Goal: Task Accomplishment & Management: Manage account settings

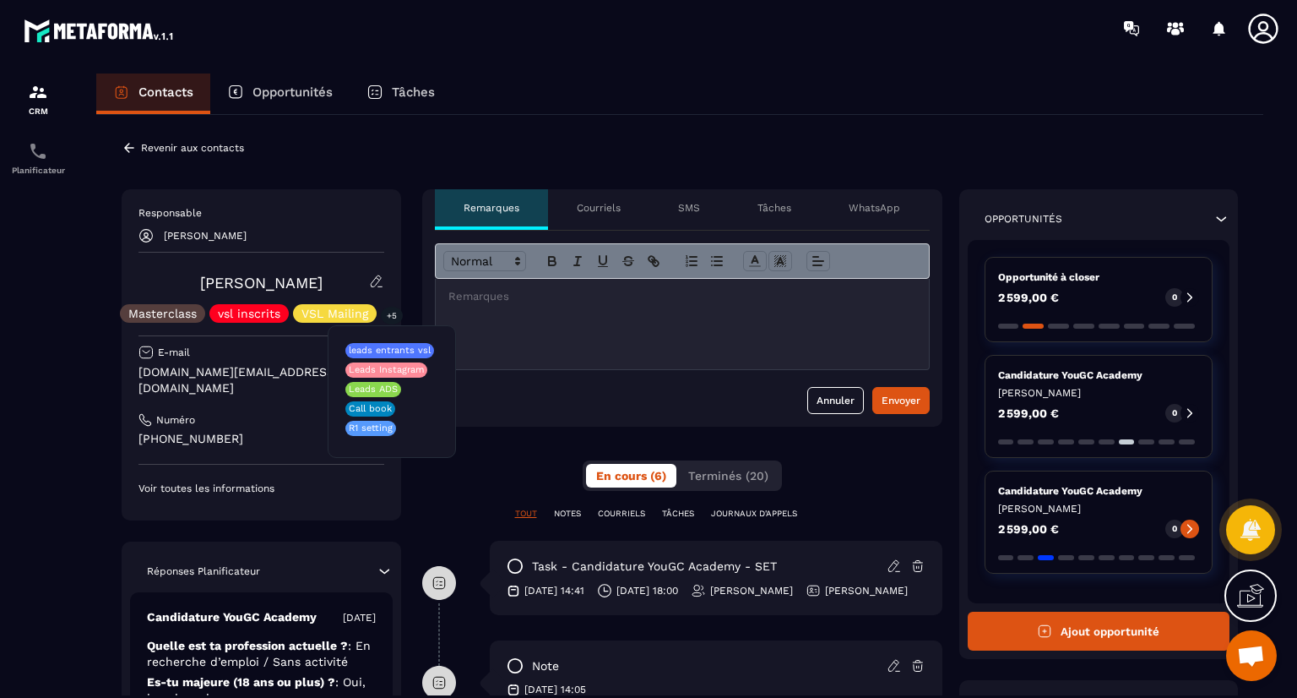
click at [52, 326] on div at bounding box center [38, 401] width 76 height 689
click at [130, 146] on icon at bounding box center [129, 147] width 15 height 15
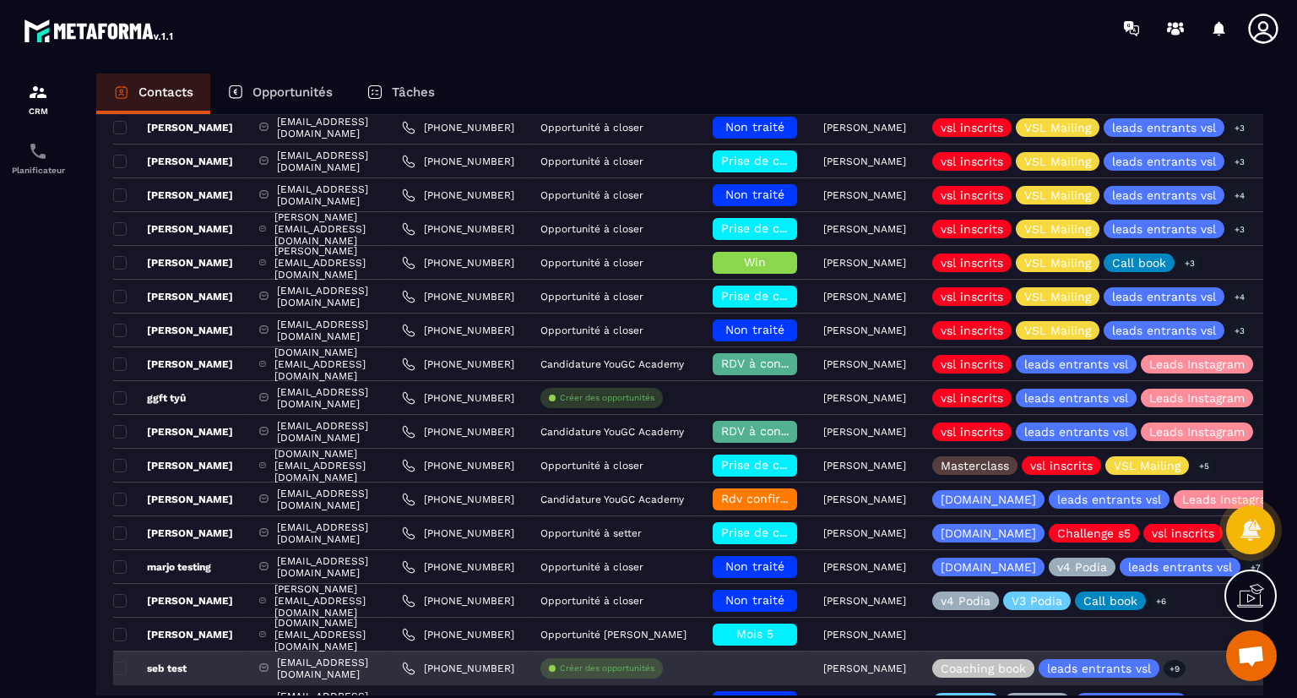
scroll to position [470, 0]
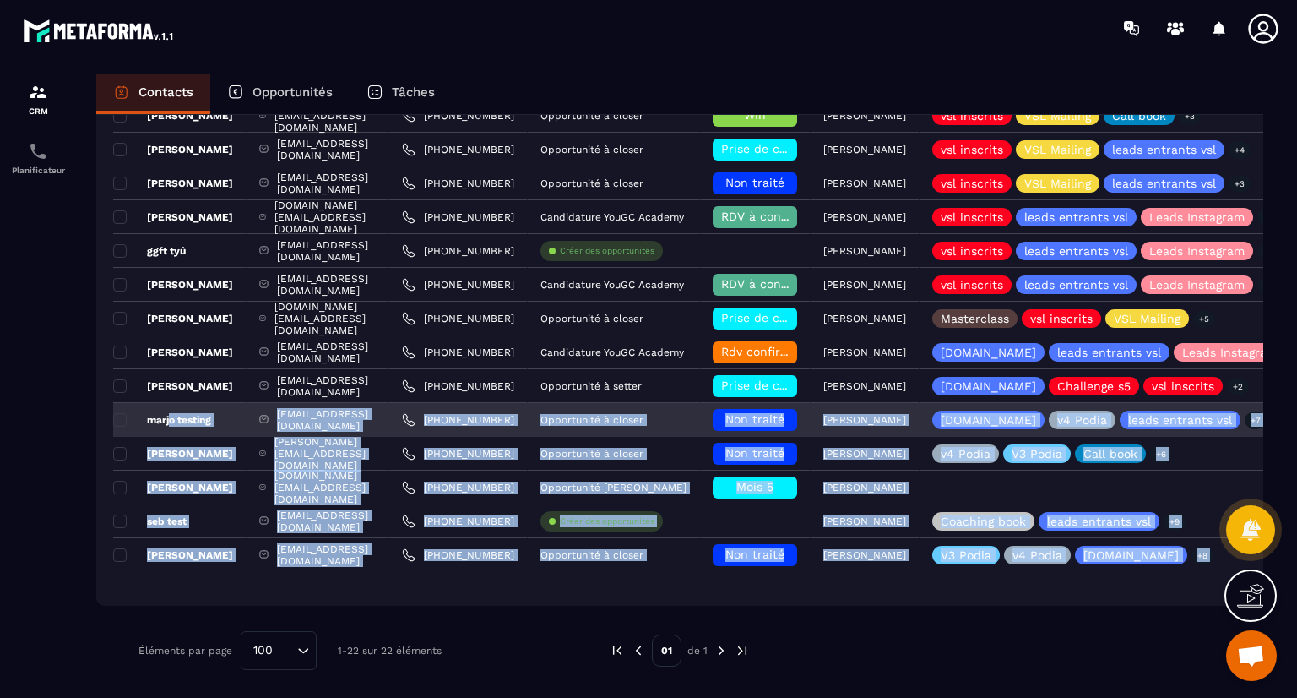
drag, startPoint x: 98, startPoint y: 335, endPoint x: 169, endPoint y: 418, distance: 109.0
click at [169, 418] on div "Nom du contact Email Téléphone Opportunité Phase Responsable Étiquettes Liste D…" at bounding box center [679, 192] width 1167 height 828
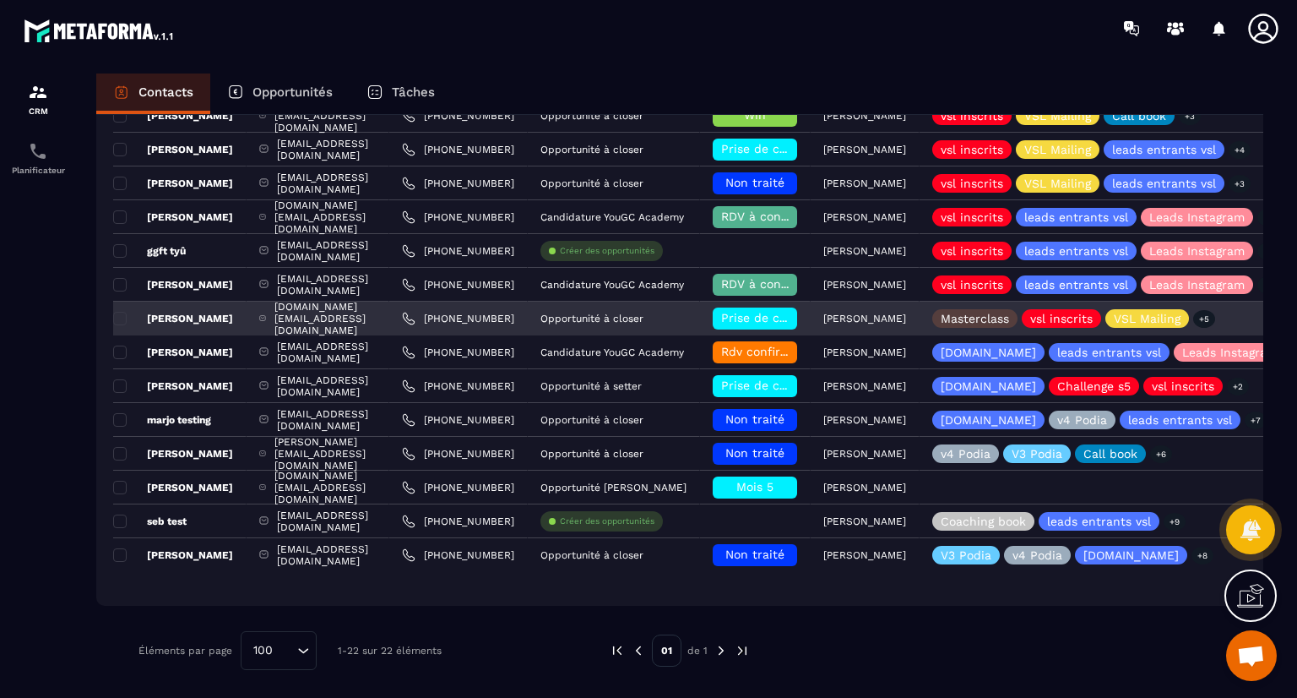
click at [839, 315] on span "Prise de contact effectuée" at bounding box center [799, 318] width 156 height 14
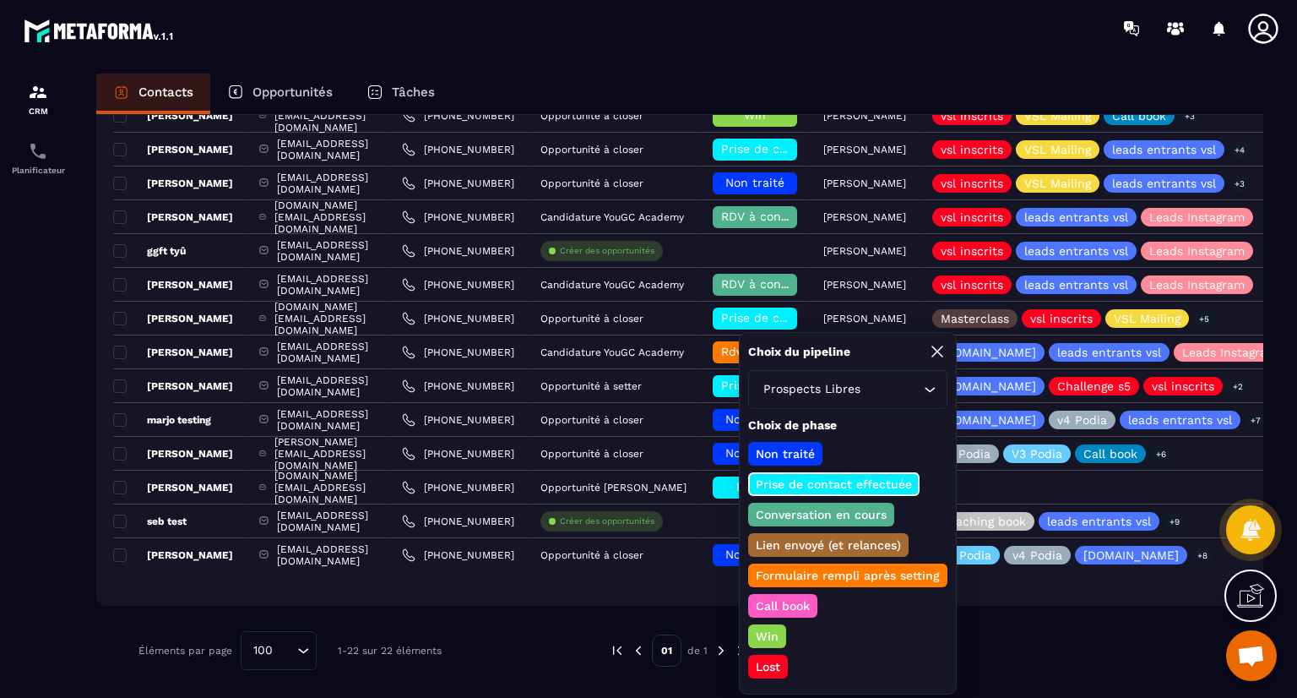
click at [767, 633] on p "Win" at bounding box center [767, 635] width 28 height 17
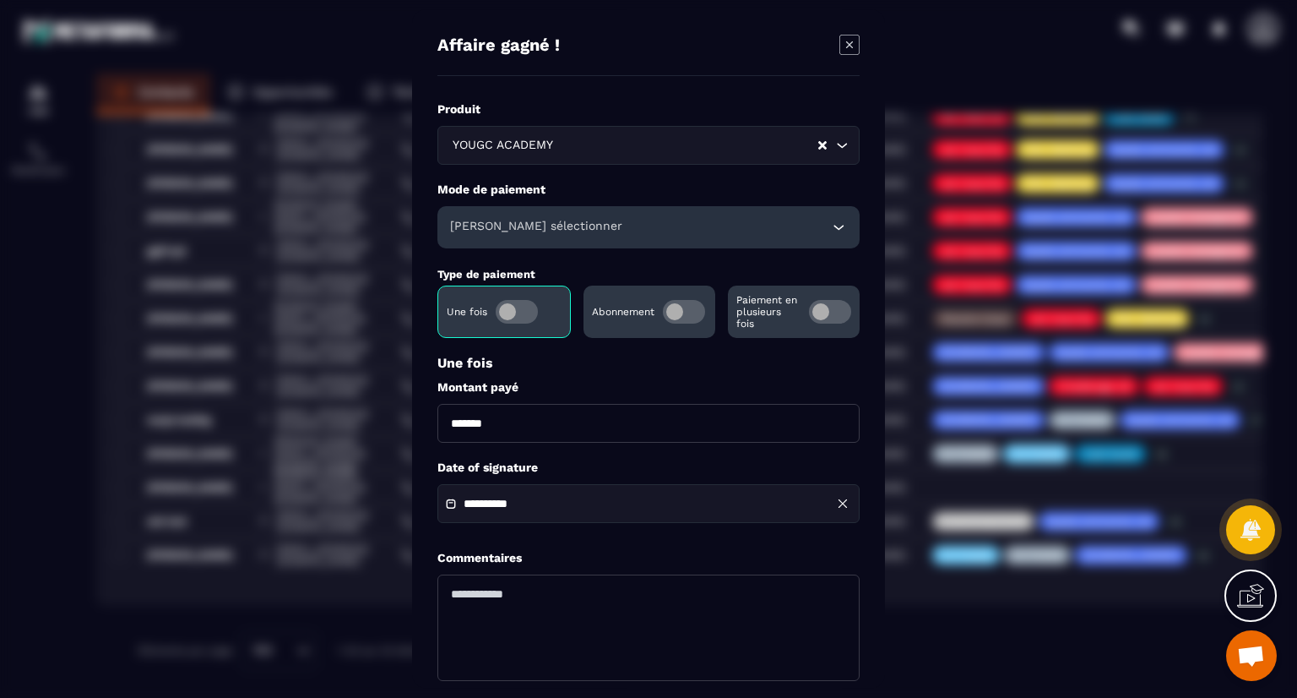
click at [834, 312] on span "Modal window" at bounding box center [830, 312] width 42 height 24
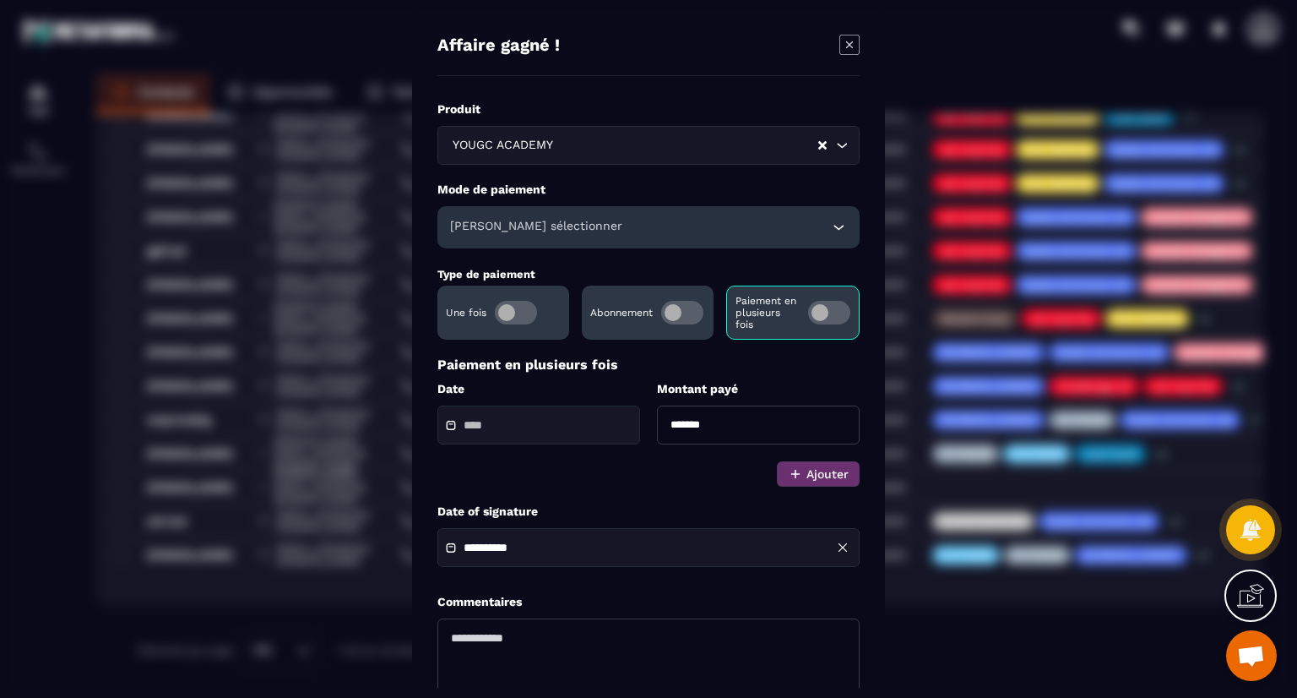
click at [580, 432] on input "Modal window" at bounding box center [523, 425] width 118 height 13
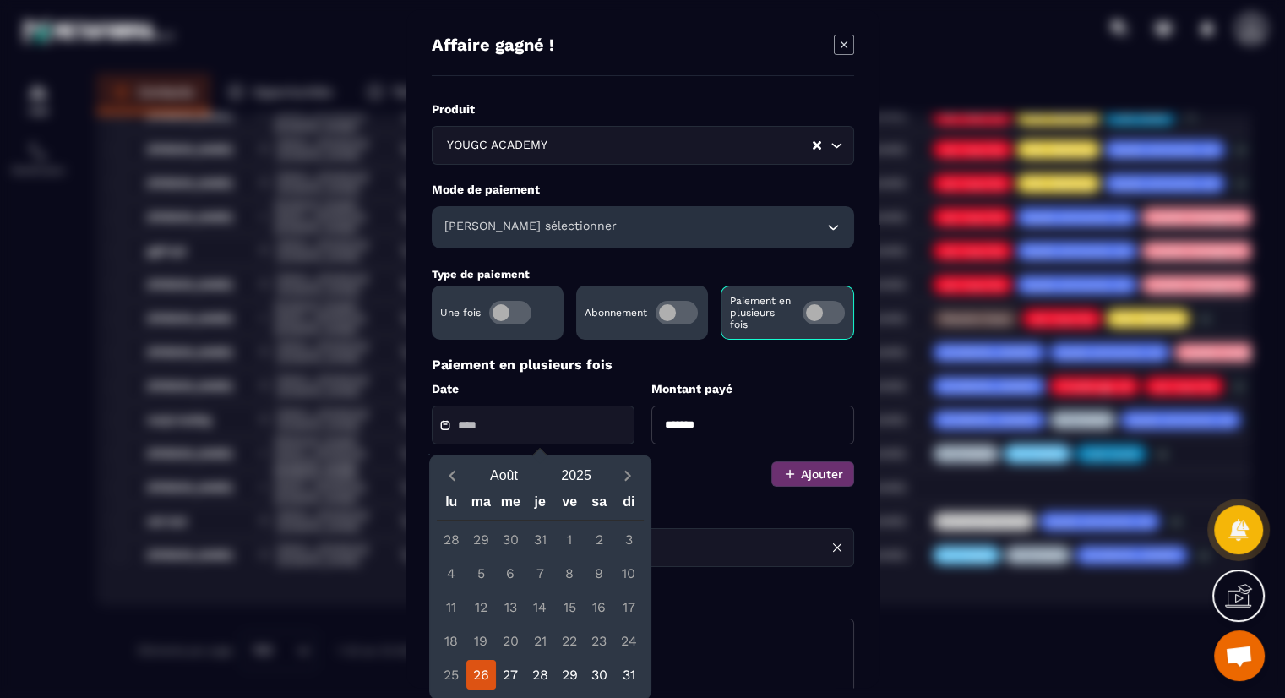
click at [482, 676] on div "26" at bounding box center [481, 675] width 30 height 30
type input "**********"
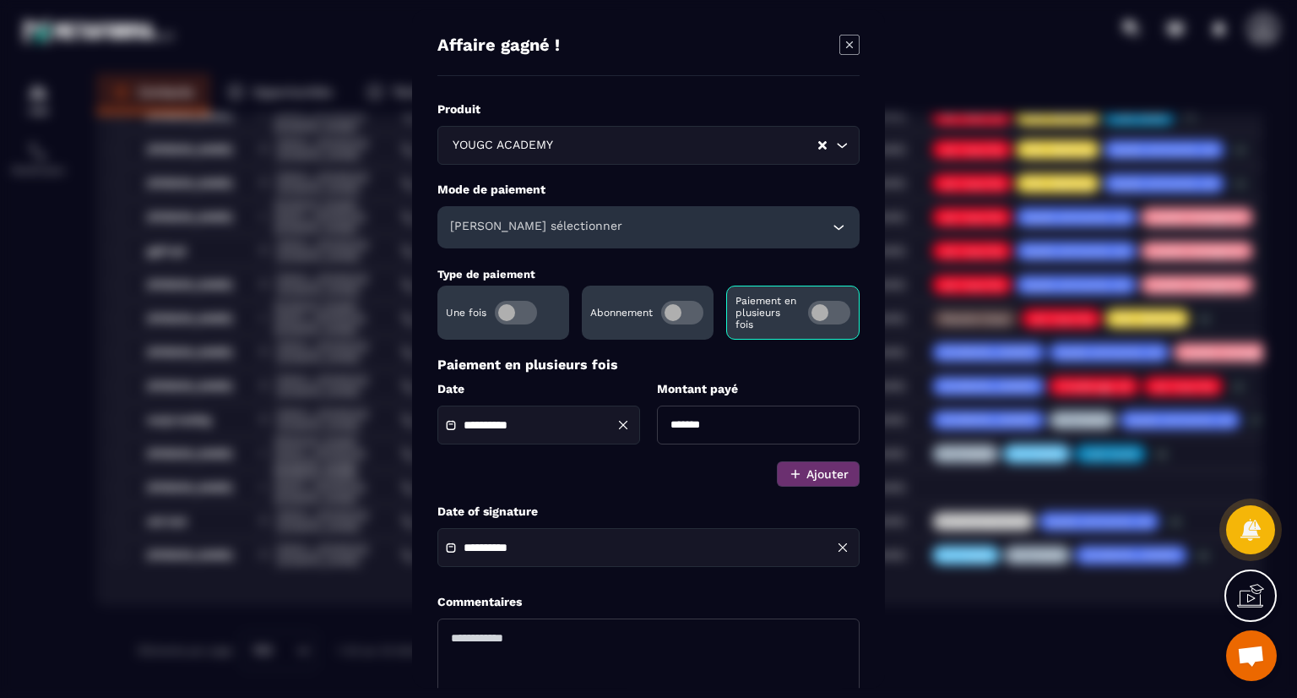
click at [737, 427] on input "*******" at bounding box center [758, 424] width 203 height 39
drag, startPoint x: 737, startPoint y: 427, endPoint x: 749, endPoint y: 419, distance: 14.5
click at [749, 419] on input "*******" at bounding box center [758, 424] width 203 height 39
click at [680, 515] on label "Date of signature" at bounding box center [648, 511] width 422 height 16
click at [723, 231] on div "[PERSON_NAME] sélectionner" at bounding box center [648, 227] width 422 height 42
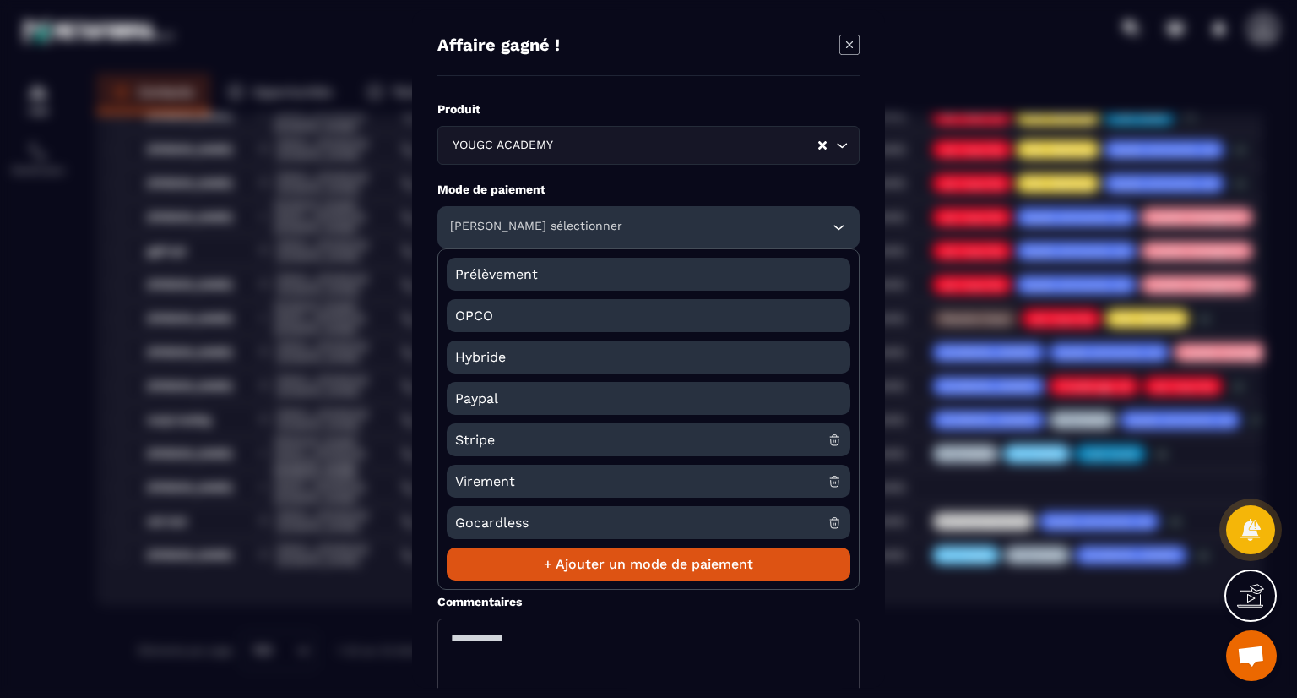
click at [609, 434] on span "Stripe" at bounding box center [641, 439] width 372 height 33
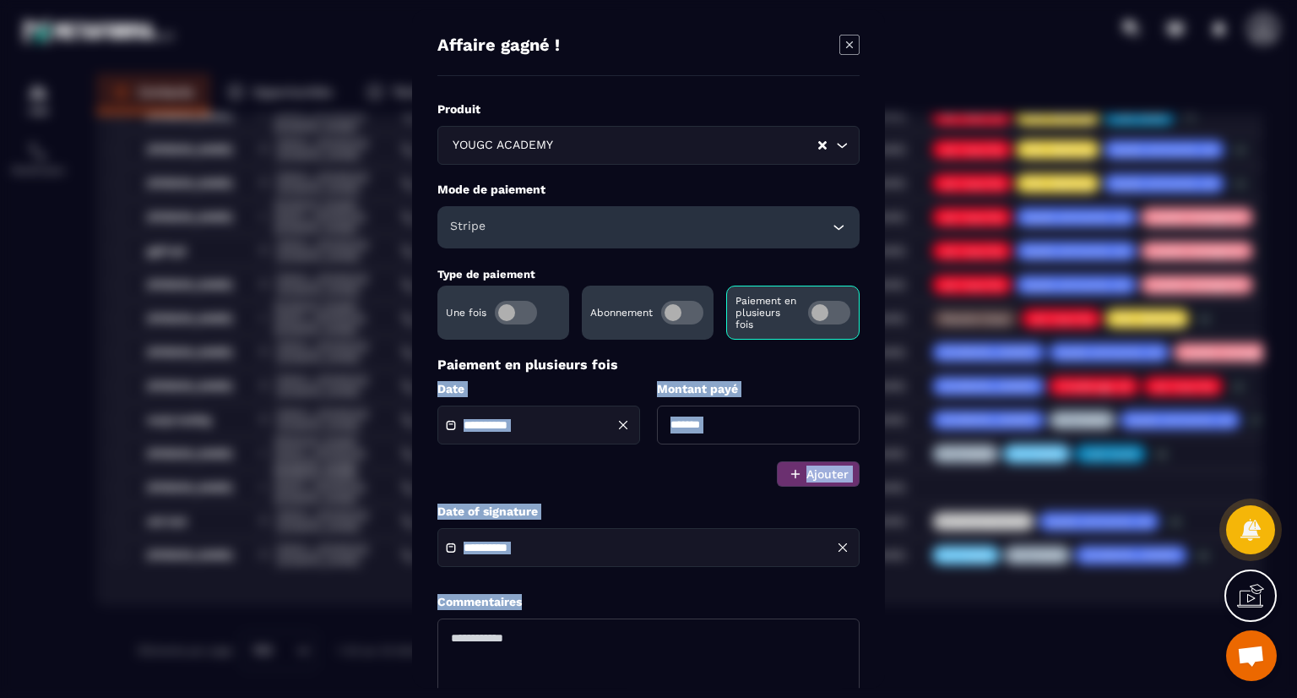
scroll to position [133, 0]
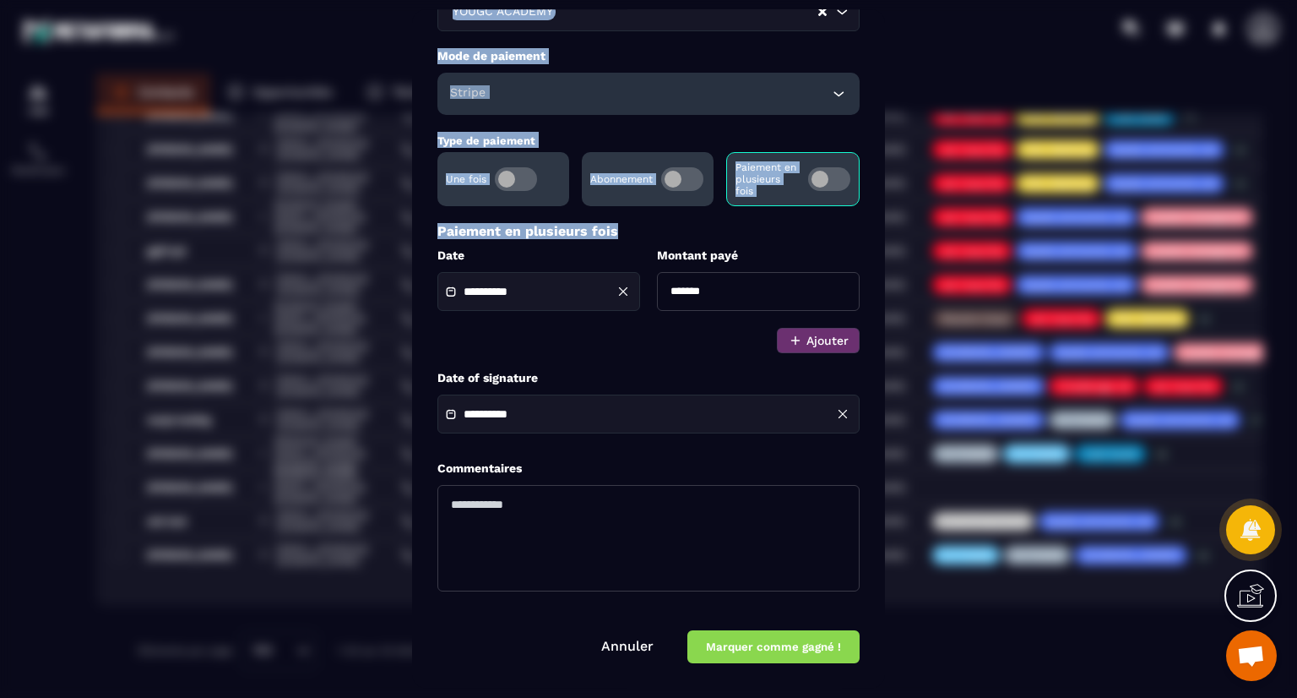
drag, startPoint x: 861, startPoint y: 370, endPoint x: 768, endPoint y: 736, distance: 378.1
click at [768, 697] on html "CRM Planificateur Contacts Opportunités Tâches Ajout de contact 22 Contacts Plu…" at bounding box center [648, 349] width 1297 height 698
click at [778, 649] on button "Marquer comme gagné !" at bounding box center [773, 646] width 172 height 33
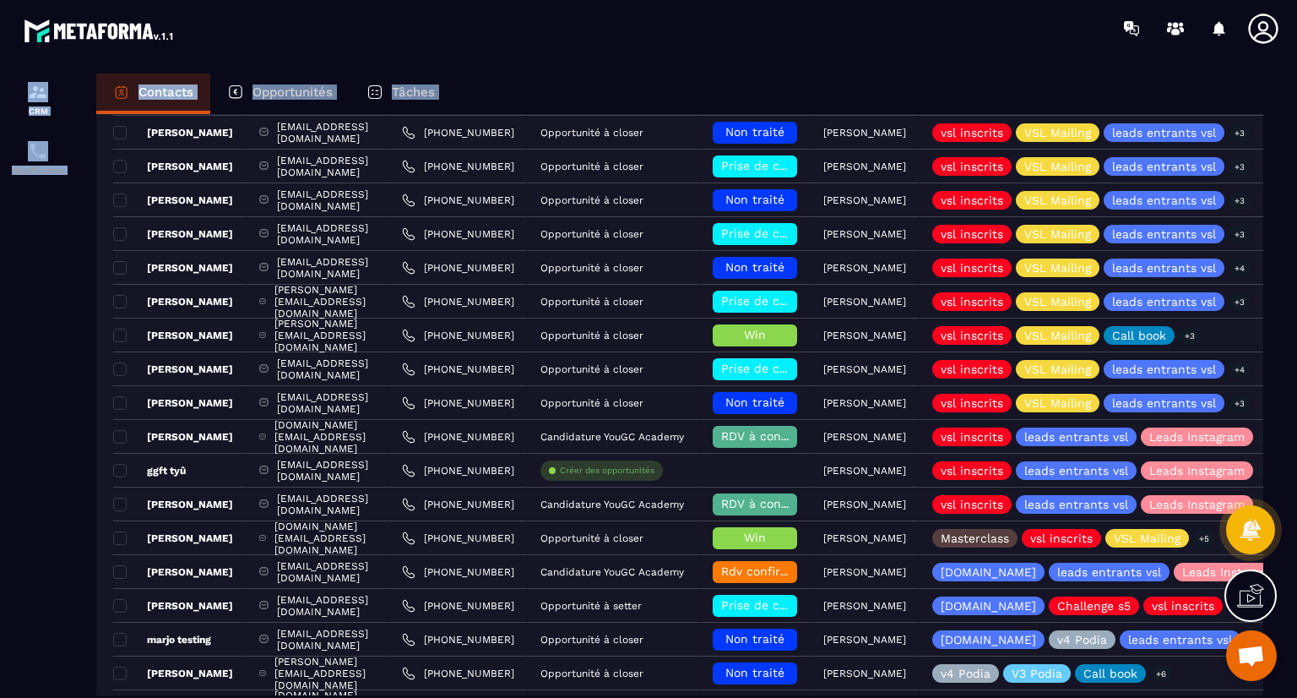
scroll to position [0, 0]
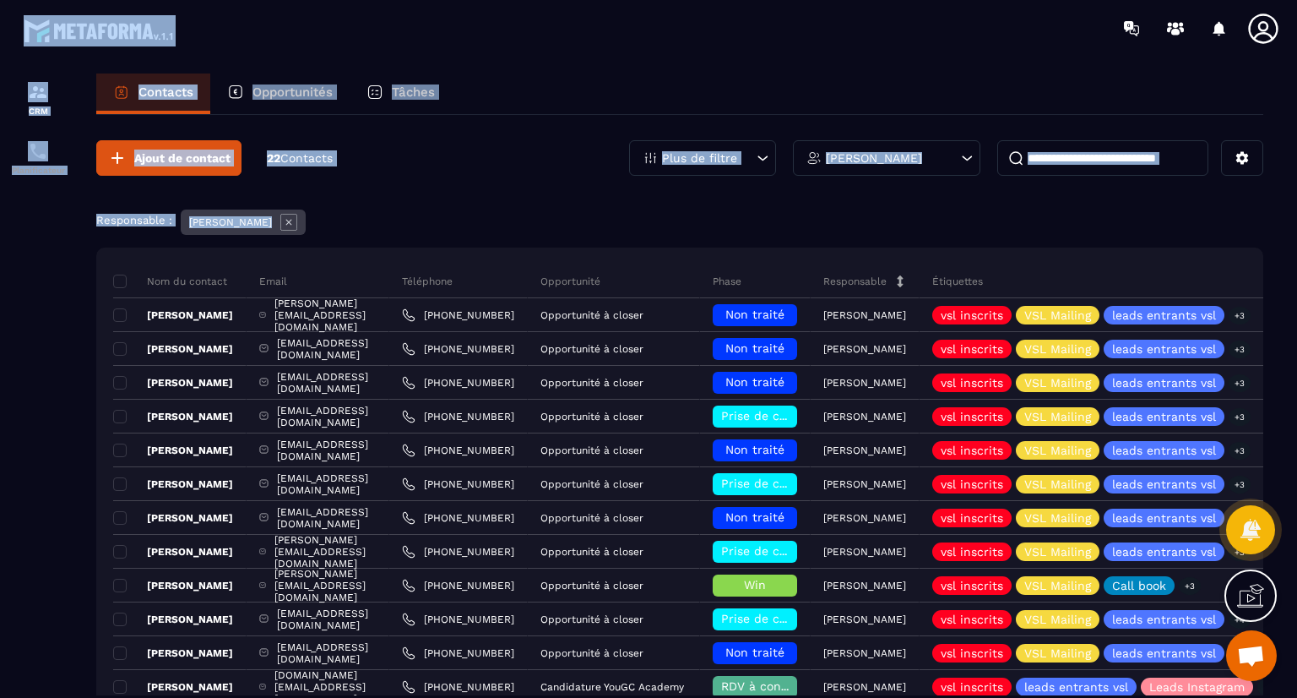
drag, startPoint x: 209, startPoint y: 582, endPoint x: 233, endPoint y: 46, distance: 536.0
click at [233, 46] on main "CRM Planificateur Contacts Opportunités Tâches Ajout de contact 22 Contacts Plu…" at bounding box center [648, 349] width 1297 height 698
click at [454, 150] on div "Ajout de contact 22 Contacts Plus de filtre [PERSON_NAME]" at bounding box center [679, 157] width 1167 height 35
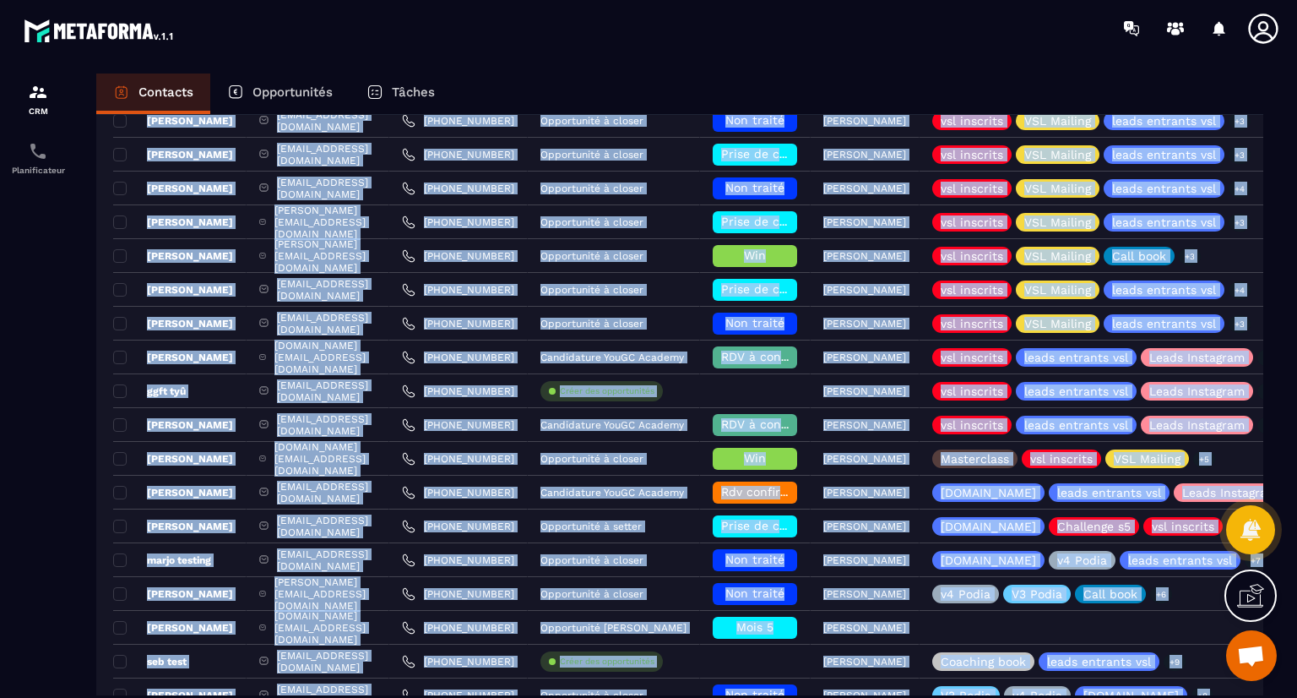
scroll to position [470, 0]
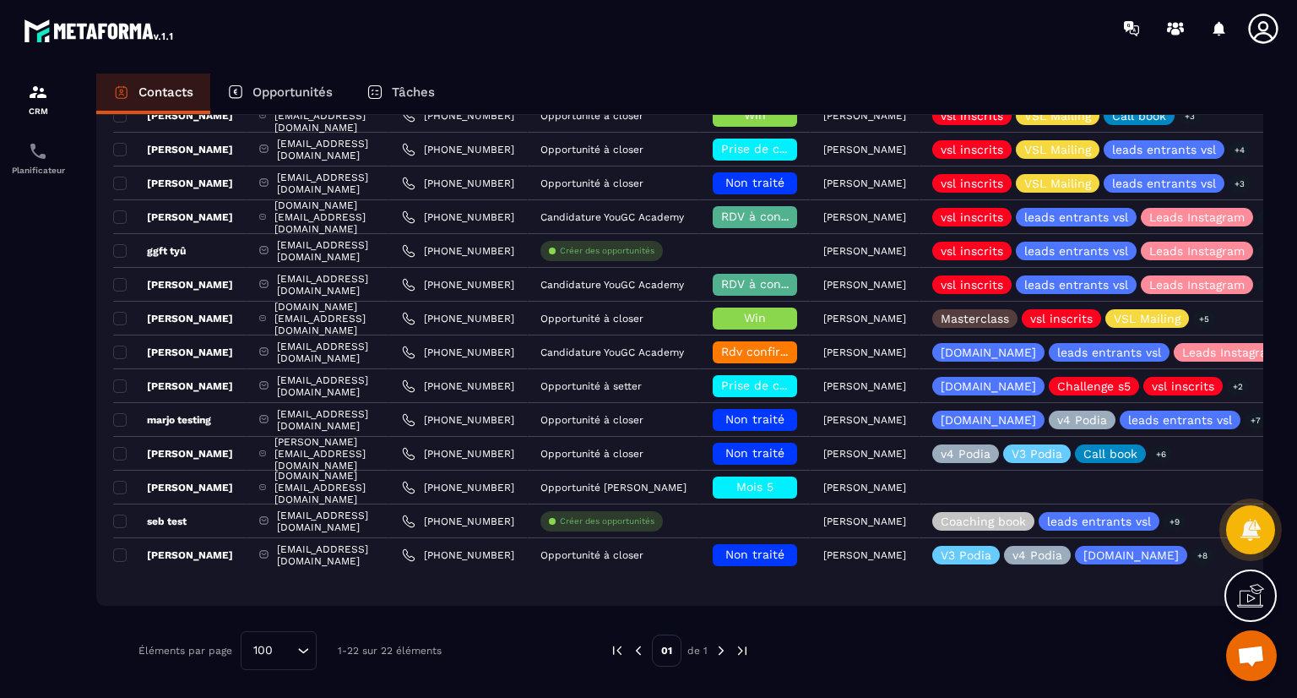
drag, startPoint x: 106, startPoint y: 290, endPoint x: 96, endPoint y: 443, distance: 153.1
click at [96, 443] on div "Nom du contact Email Téléphone Opportunité Phase Responsable Étiquettes Liste D…" at bounding box center [679, 192] width 1167 height 828
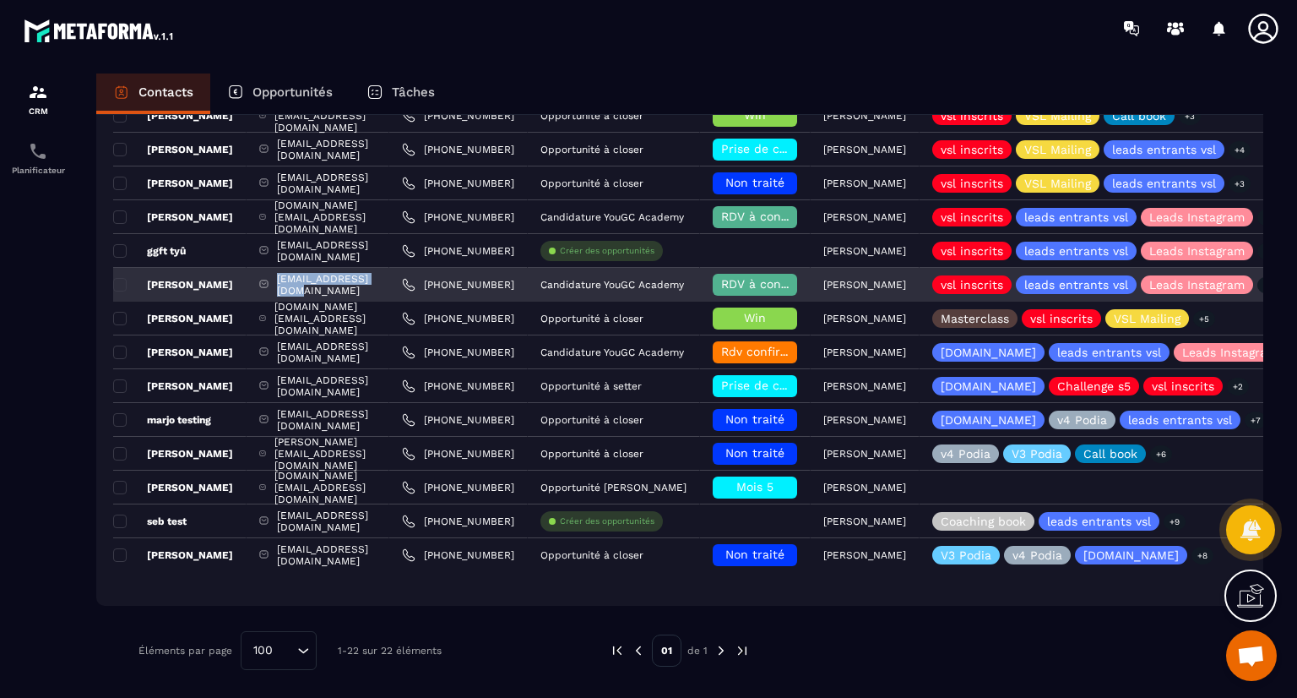
drag, startPoint x: 399, startPoint y: 280, endPoint x: 287, endPoint y: 278, distance: 112.3
click at [287, 278] on div "[EMAIL_ADDRESS][DOMAIN_NAME]" at bounding box center [318, 285] width 143 height 34
copy p "[EMAIL_ADDRESS][DOMAIN_NAME]"
